Goal: Information Seeking & Learning: Find contact information

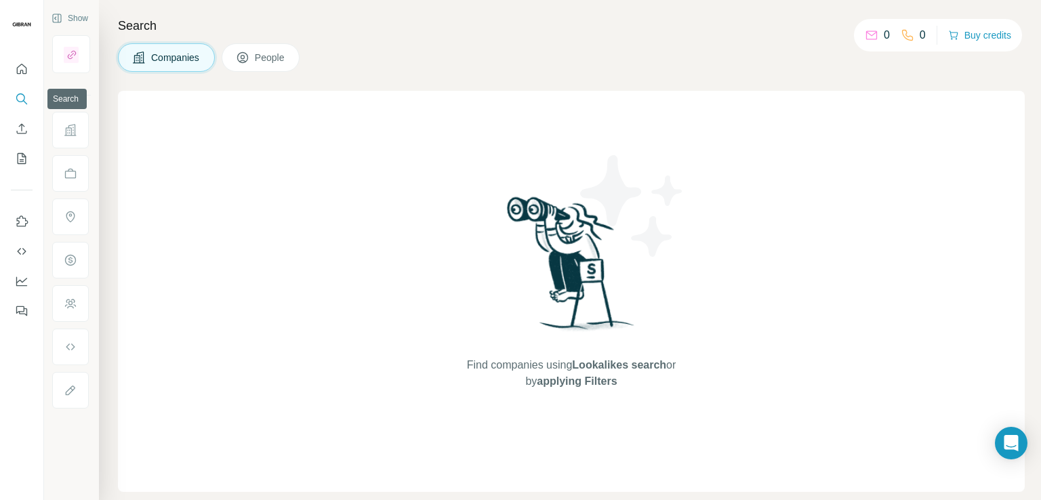
click at [21, 96] on icon "Search" at bounding box center [22, 99] width 14 height 14
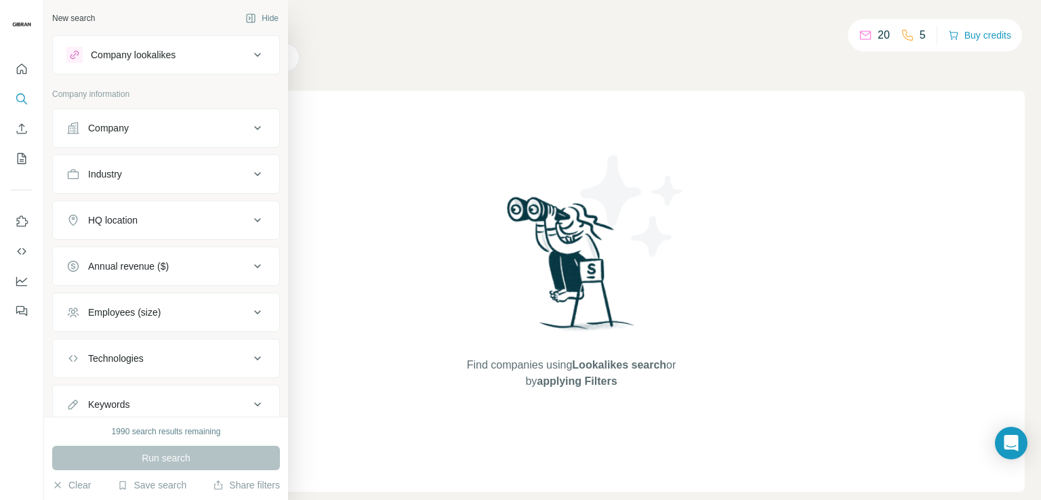
click at [114, 129] on div "Company" at bounding box center [108, 128] width 41 height 14
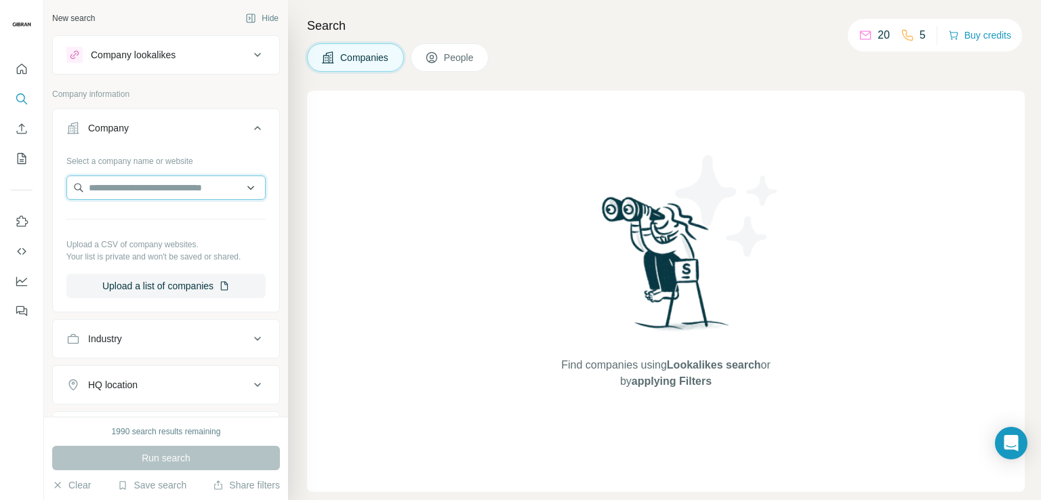
click at [124, 186] on input "text" at bounding box center [165, 187] width 199 height 24
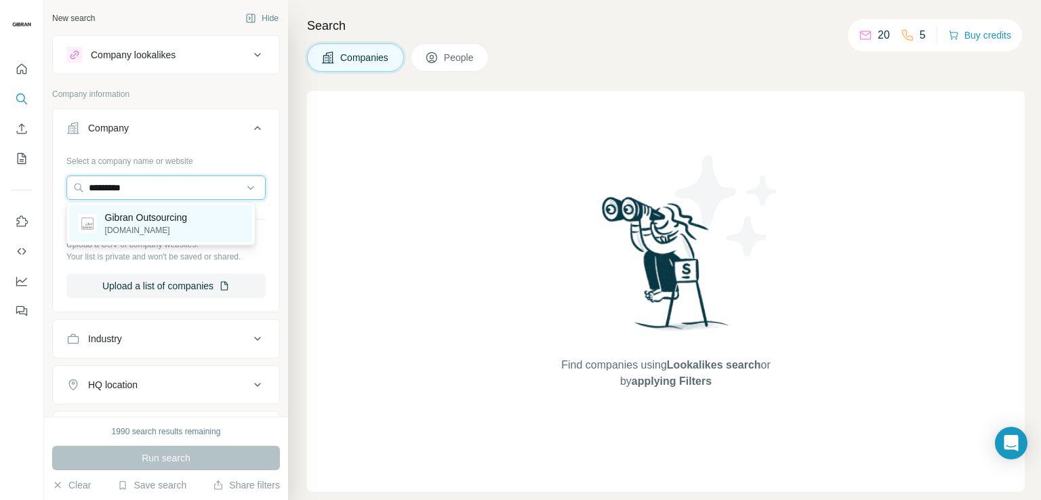
type input "*********"
click at [148, 215] on p "Gibran Outsourcing" at bounding box center [146, 218] width 82 height 14
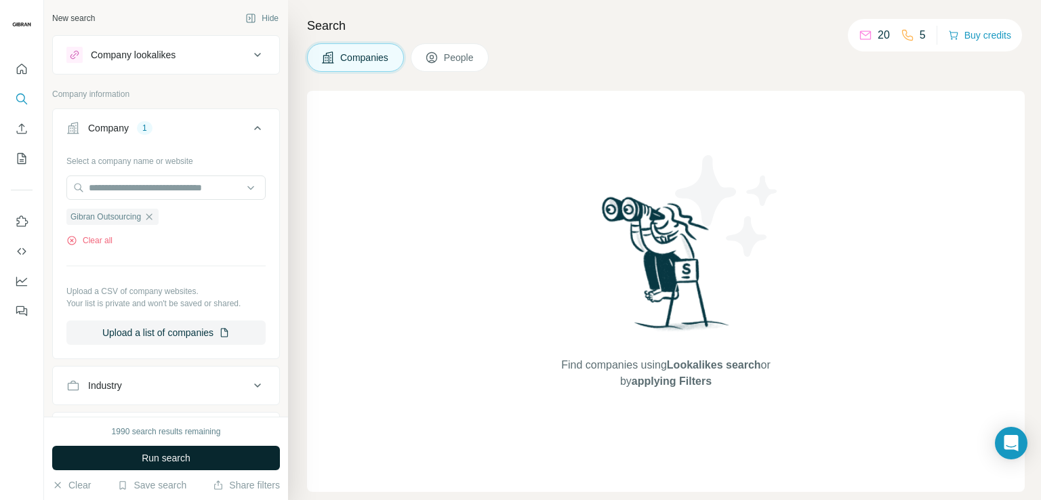
click at [191, 461] on button "Run search" at bounding box center [166, 458] width 228 height 24
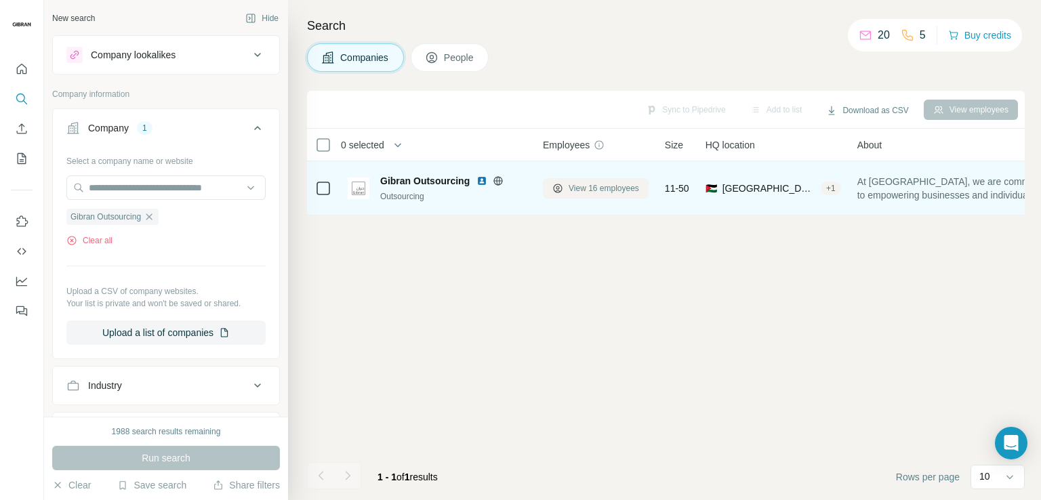
click at [587, 189] on span "View 16 employees" at bounding box center [603, 188] width 70 height 12
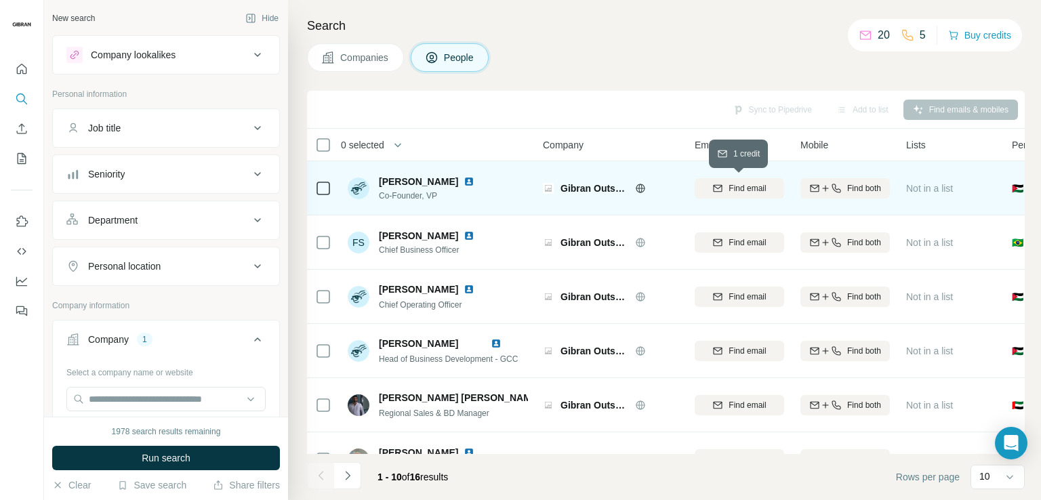
click at [773, 184] on div "Find email" at bounding box center [738, 188] width 89 height 12
click at [1003, 480] on icon at bounding box center [1010, 477] width 14 height 14
click at [989, 415] on p "20" at bounding box center [987, 422] width 11 height 14
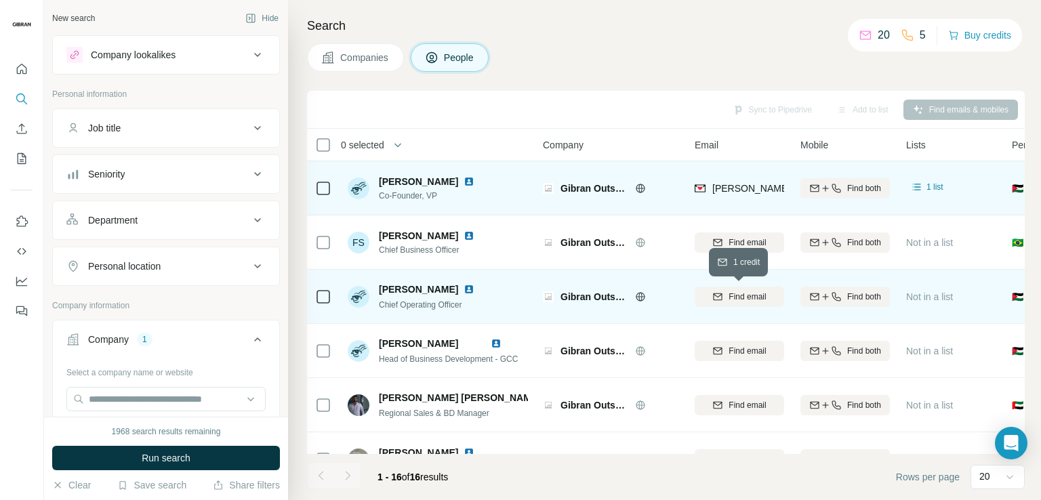
click at [753, 293] on span "Find email" at bounding box center [746, 297] width 37 height 12
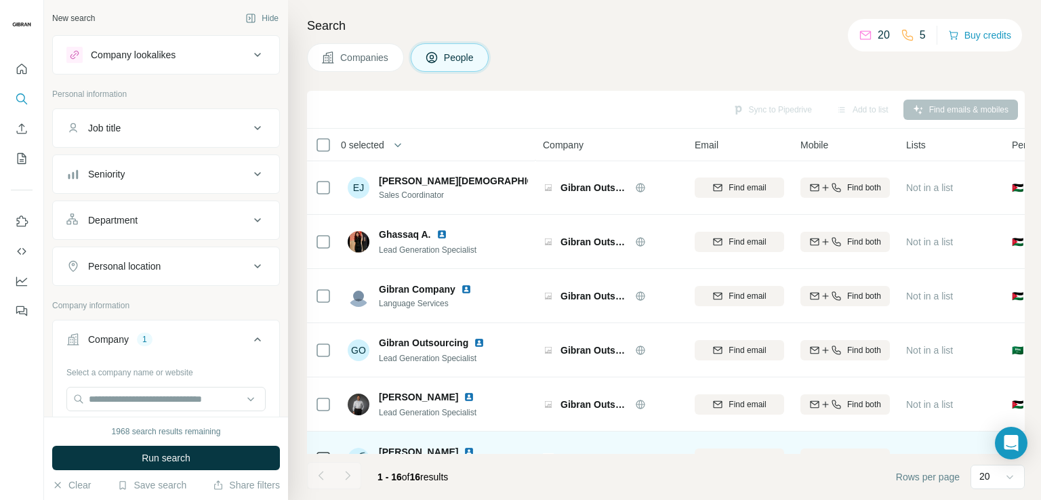
scroll to position [542, 0]
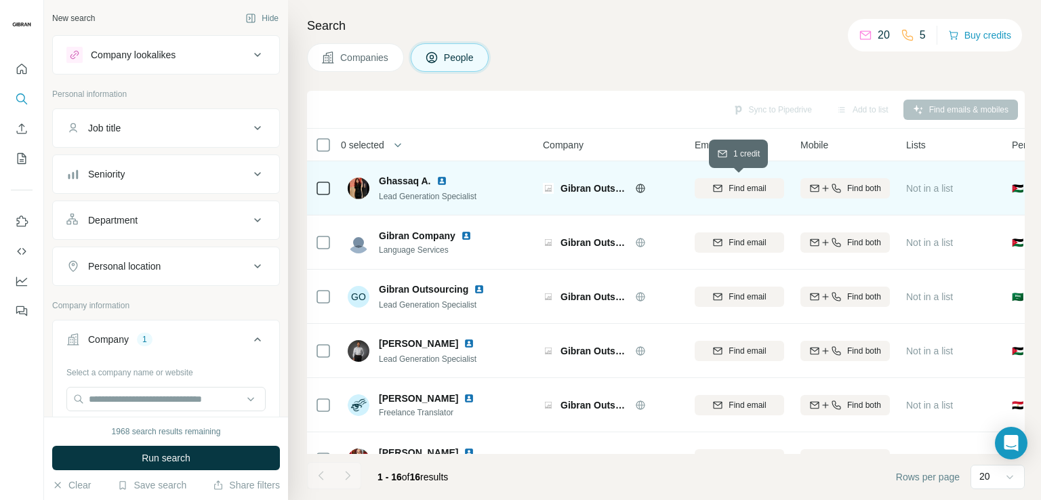
click at [758, 190] on span "Find email" at bounding box center [746, 188] width 37 height 12
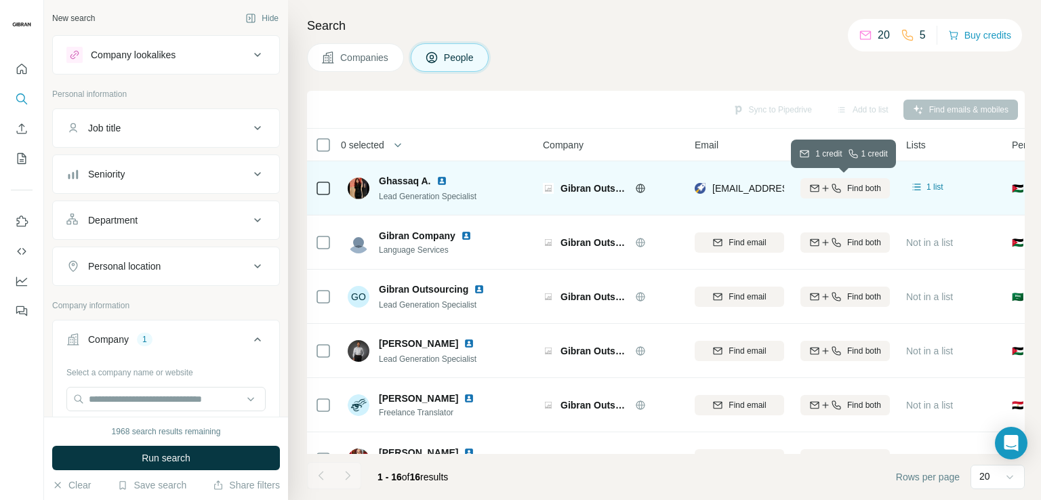
click at [842, 190] on div "Find both" at bounding box center [844, 188] width 89 height 12
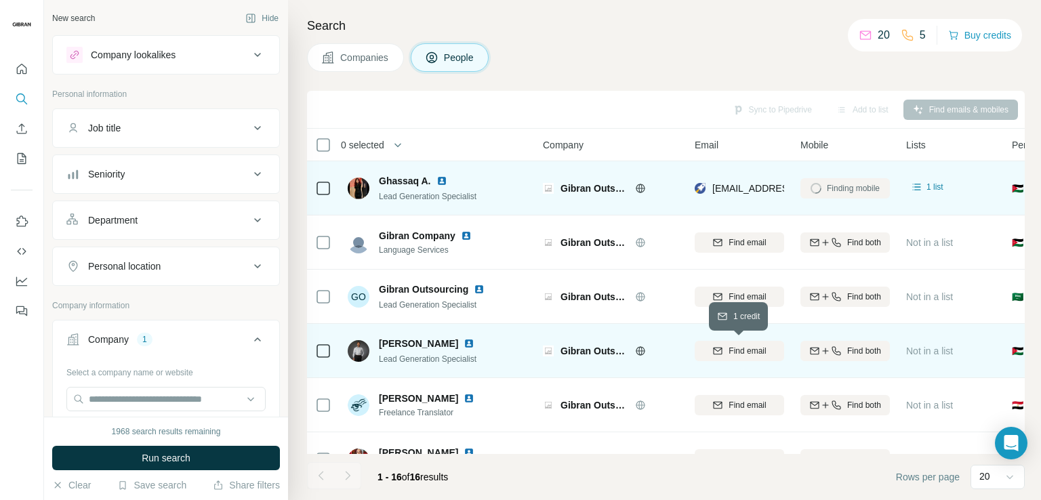
click at [737, 347] on span "Find email" at bounding box center [746, 351] width 37 height 12
